Goal: Find specific page/section: Find specific page/section

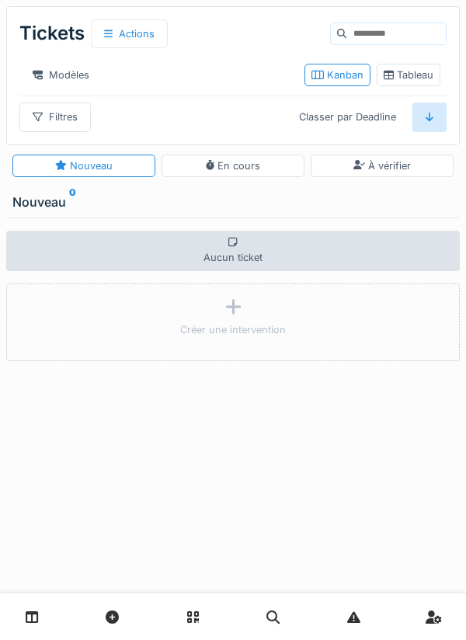
click at [48, 617] on link at bounding box center [32, 616] width 40 height 36
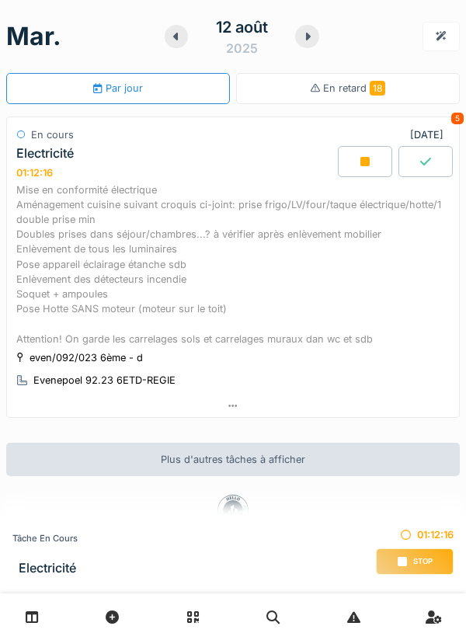
click at [220, 265] on div "Mise en conformité électrique Aménagement cuisine suivant croquis ci-joint: pri…" at bounding box center [232, 264] width 433 height 164
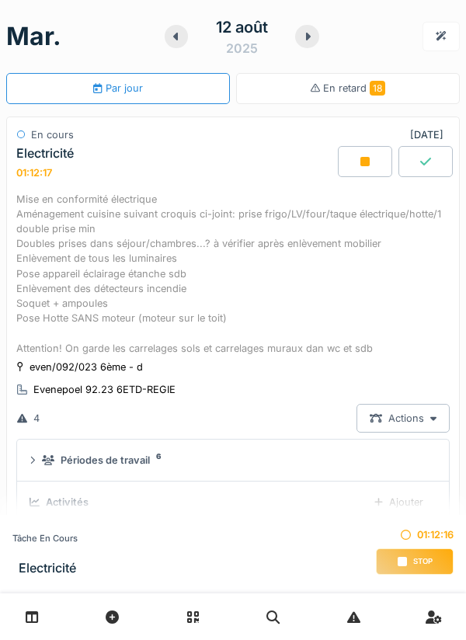
scroll to position [54, 0]
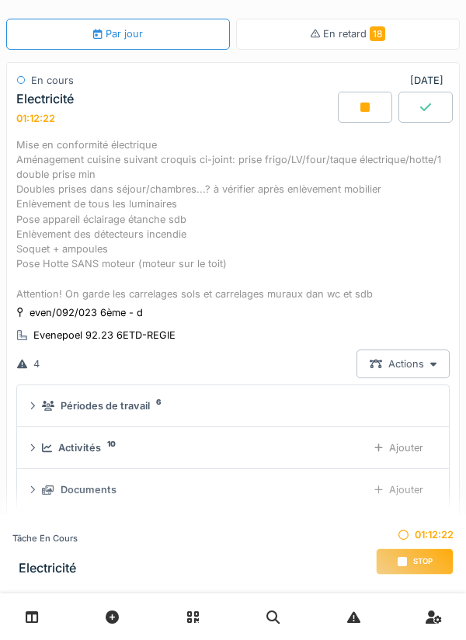
click at [109, 494] on div "Documents" at bounding box center [89, 489] width 56 height 15
click at [82, 493] on div "Documents" at bounding box center [89, 489] width 56 height 15
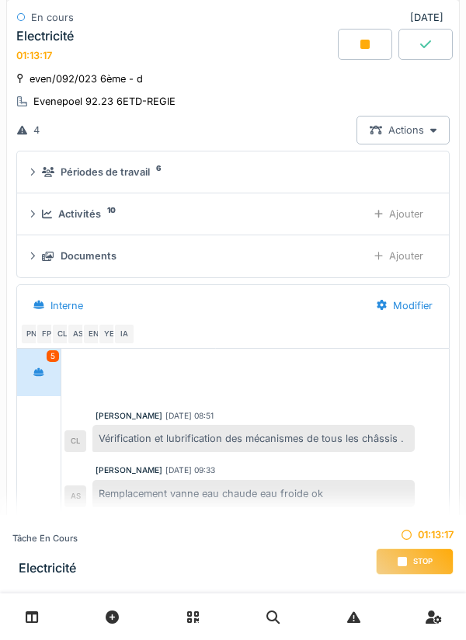
scroll to position [292, 0]
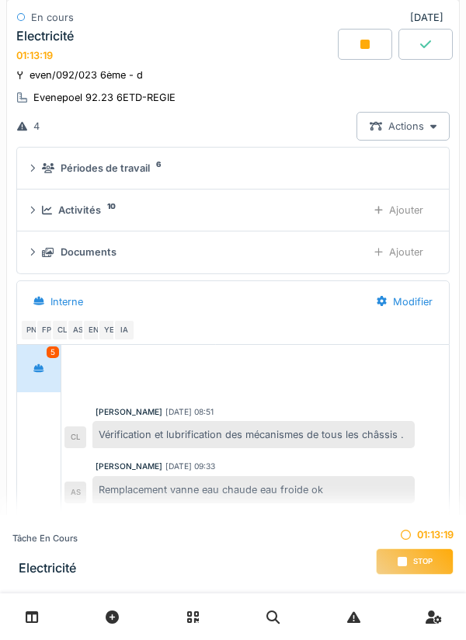
click at [127, 255] on div "Documents" at bounding box center [198, 252] width 313 height 15
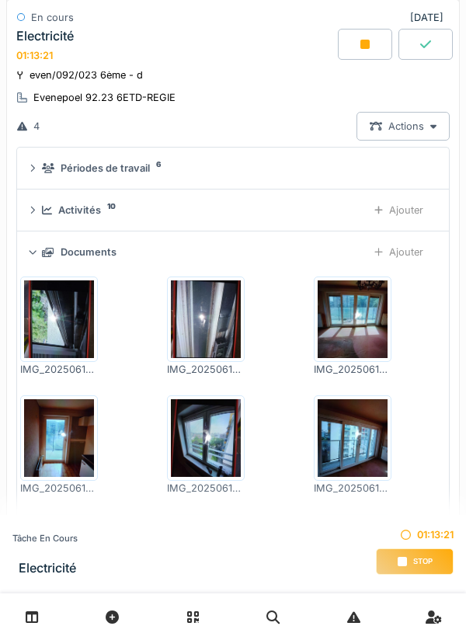
click at [151, 210] on div "Activités 10" at bounding box center [198, 210] width 313 height 15
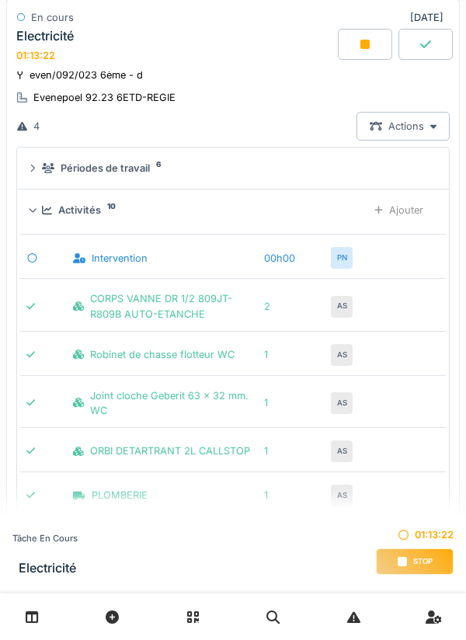
click at [157, 175] on div "Périodes de travail 6" at bounding box center [236, 168] width 388 height 15
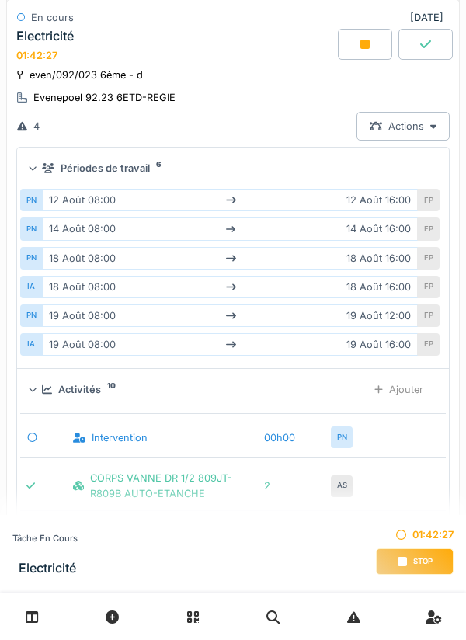
scroll to position [0, 0]
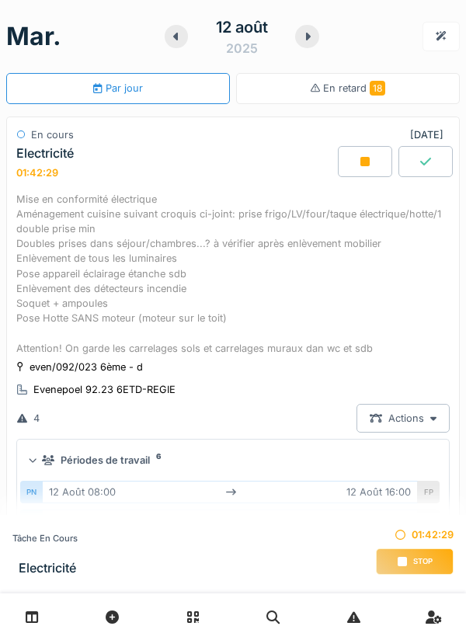
click at [155, 237] on div "Mise en conformité électrique Aménagement cuisine suivant croquis ci-joint: pri…" at bounding box center [232, 274] width 433 height 164
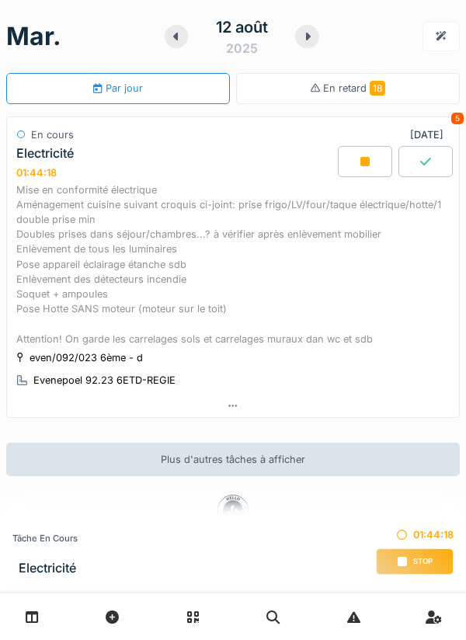
click at [179, 243] on div "Mise en conformité électrique Aménagement cuisine suivant croquis ci-joint: pri…" at bounding box center [232, 264] width 433 height 164
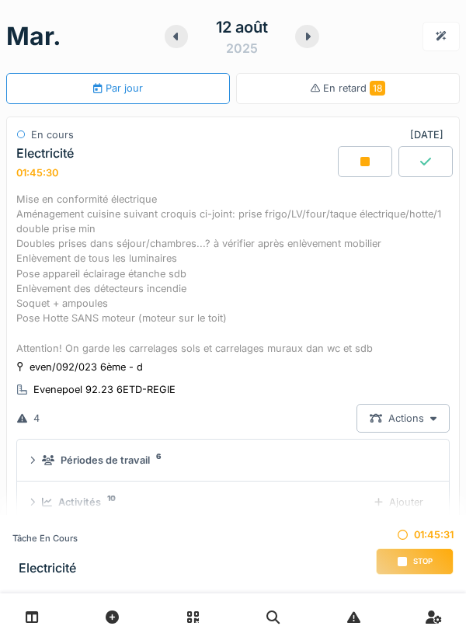
click at [126, 265] on div "Mise en conformité électrique Aménagement cuisine suivant croquis ci-joint: pri…" at bounding box center [232, 274] width 433 height 164
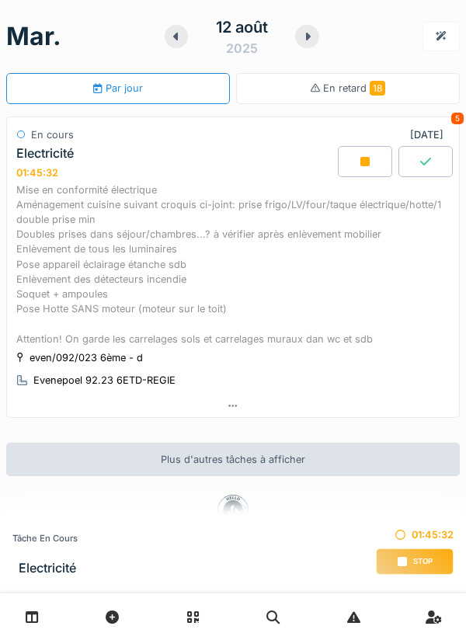
click at [128, 283] on div "Mise en conformité électrique Aménagement cuisine suivant croquis ci-joint: pri…" at bounding box center [232, 264] width 433 height 164
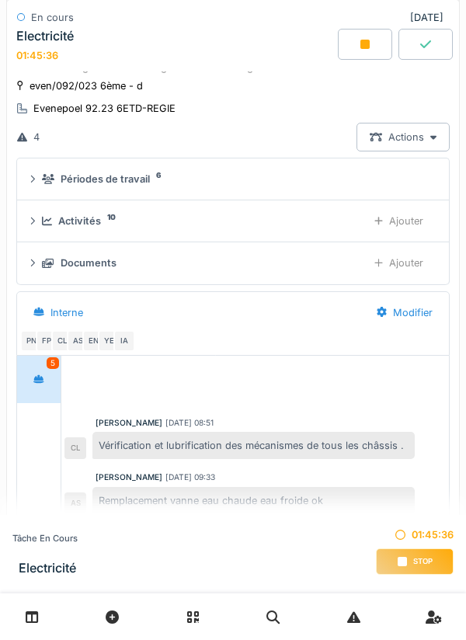
scroll to position [284, 0]
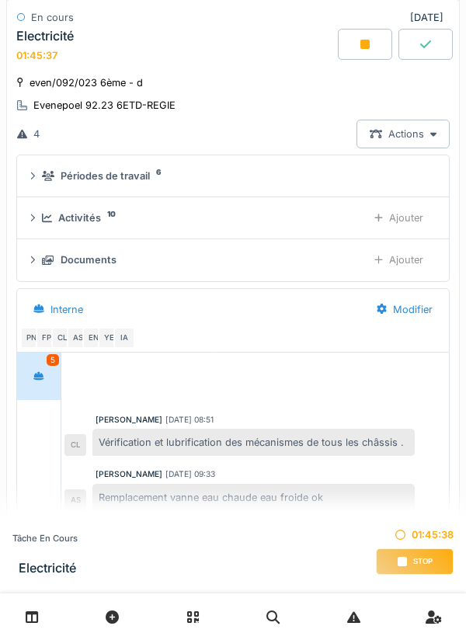
click at [140, 264] on div "Documents" at bounding box center [198, 259] width 313 height 15
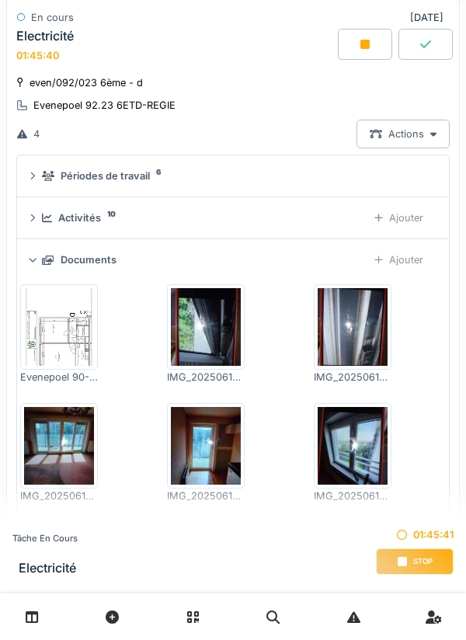
click at [70, 329] on img at bounding box center [59, 327] width 70 height 78
